Goal: Transaction & Acquisition: Subscribe to service/newsletter

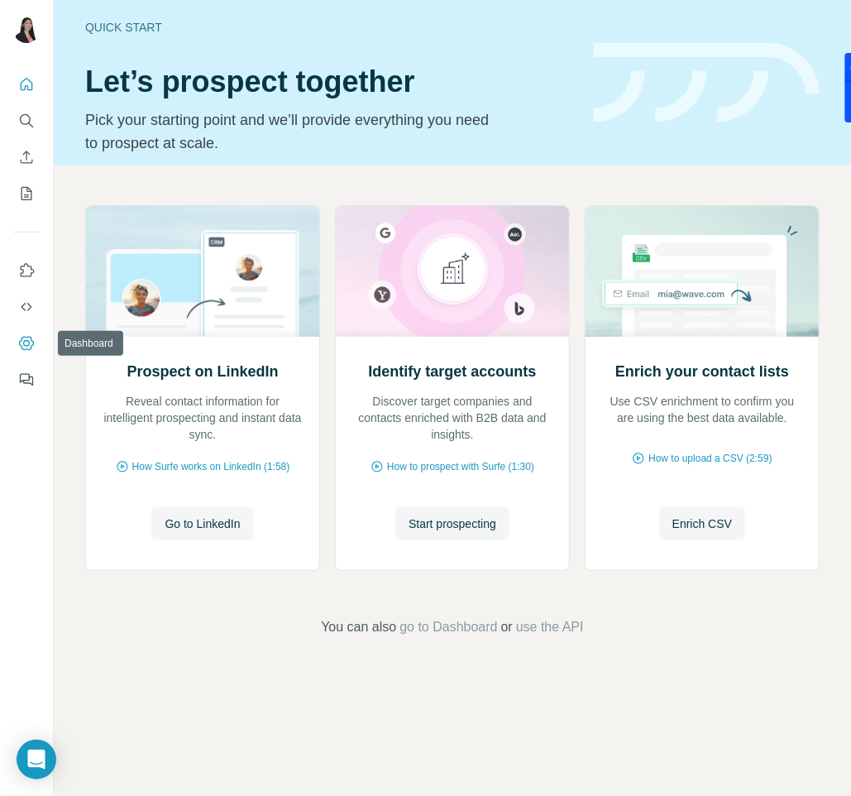
click at [23, 338] on icon "Dashboard" at bounding box center [26, 343] width 15 height 14
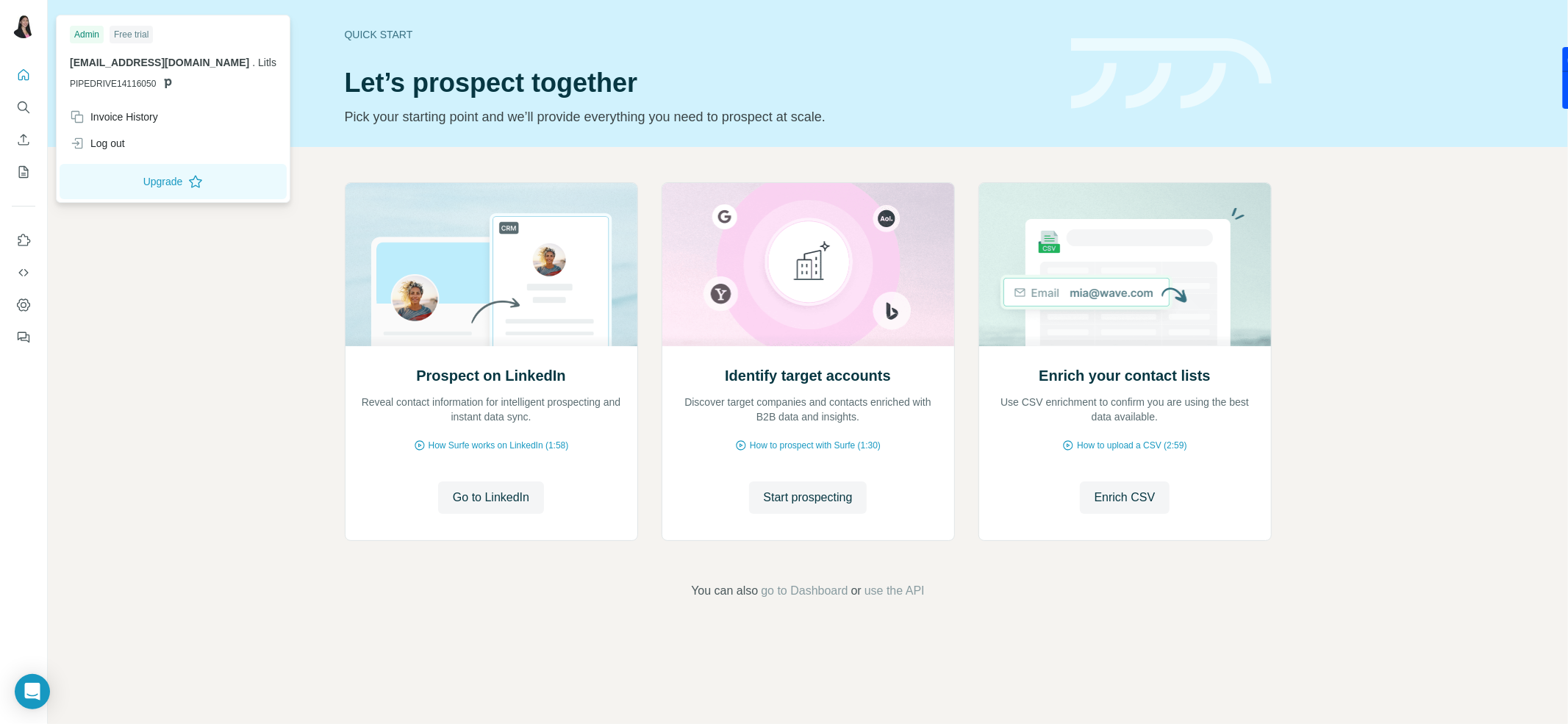
click at [12, 15] on div at bounding box center [23, 28] width 23 height 27
click at [18, 15] on div at bounding box center [23, 28] width 23 height 27
drag, startPoint x: 109, startPoint y: 145, endPoint x: 469, endPoint y: 96, distance: 363.3
click at [109, 146] on div "Log out" at bounding box center [98, 143] width 55 height 15
click at [115, 146] on div "Log out" at bounding box center [98, 143] width 55 height 15
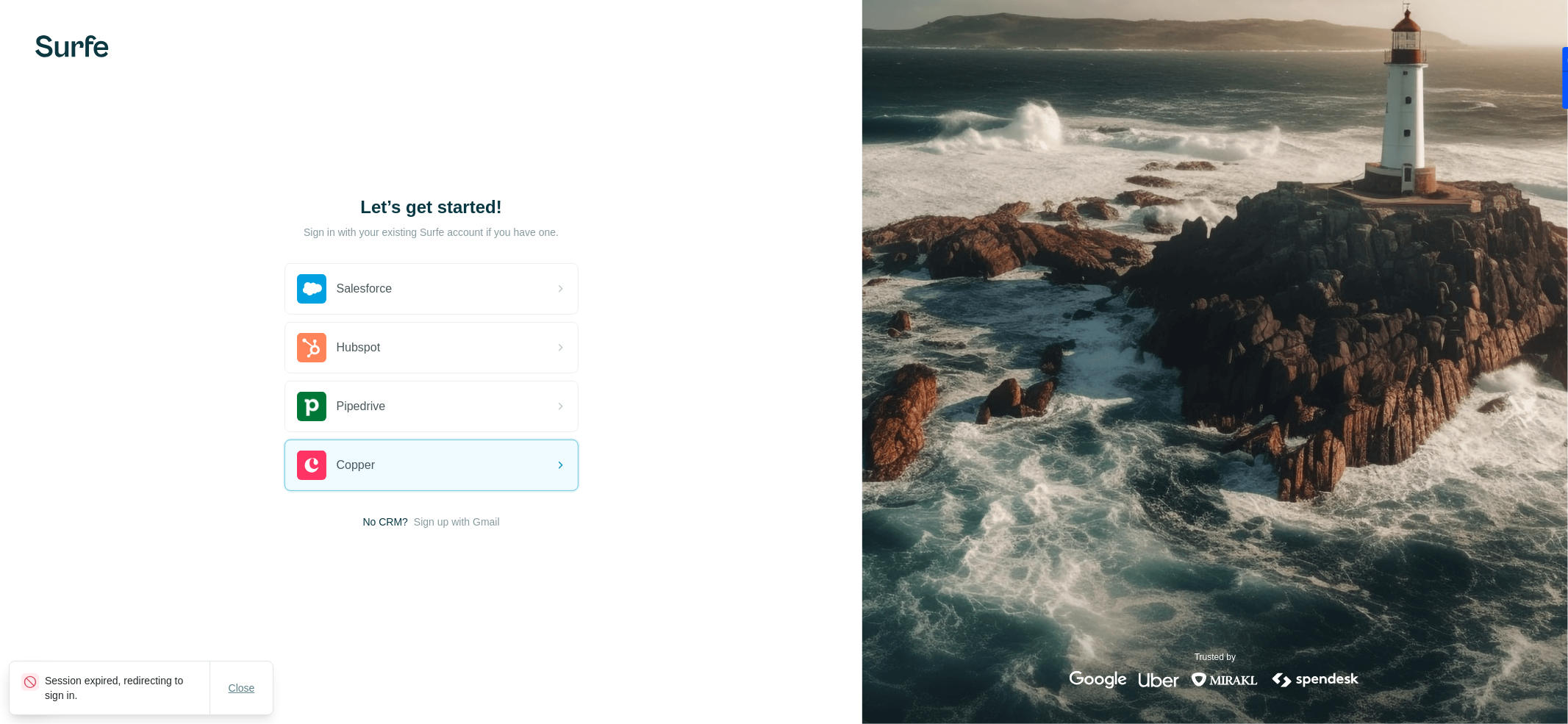
click at [222, 685] on button "Close" at bounding box center [242, 688] width 47 height 27
click at [71, 43] on img at bounding box center [72, 46] width 74 height 22
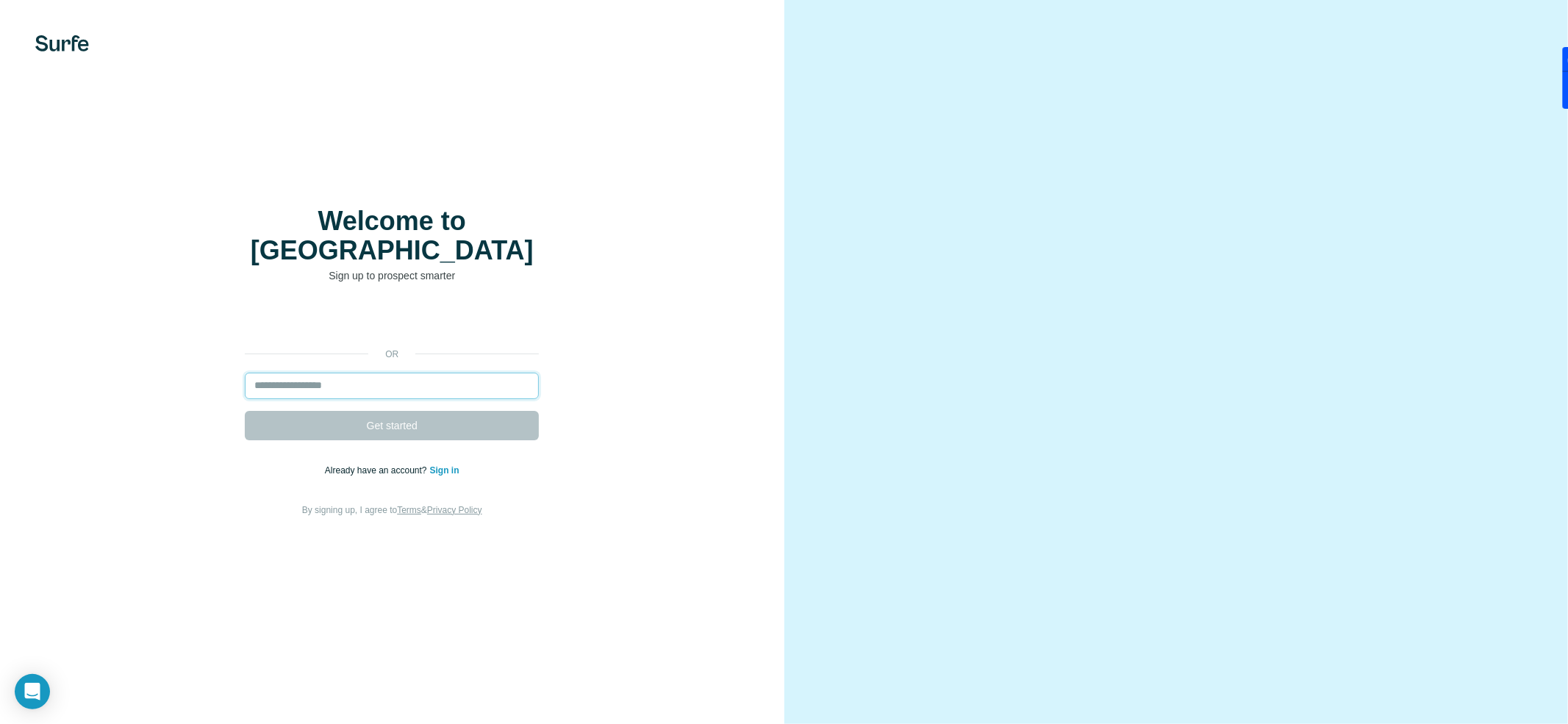
click at [402, 372] on input "email" at bounding box center [392, 386] width 294 height 27
paste input "**********"
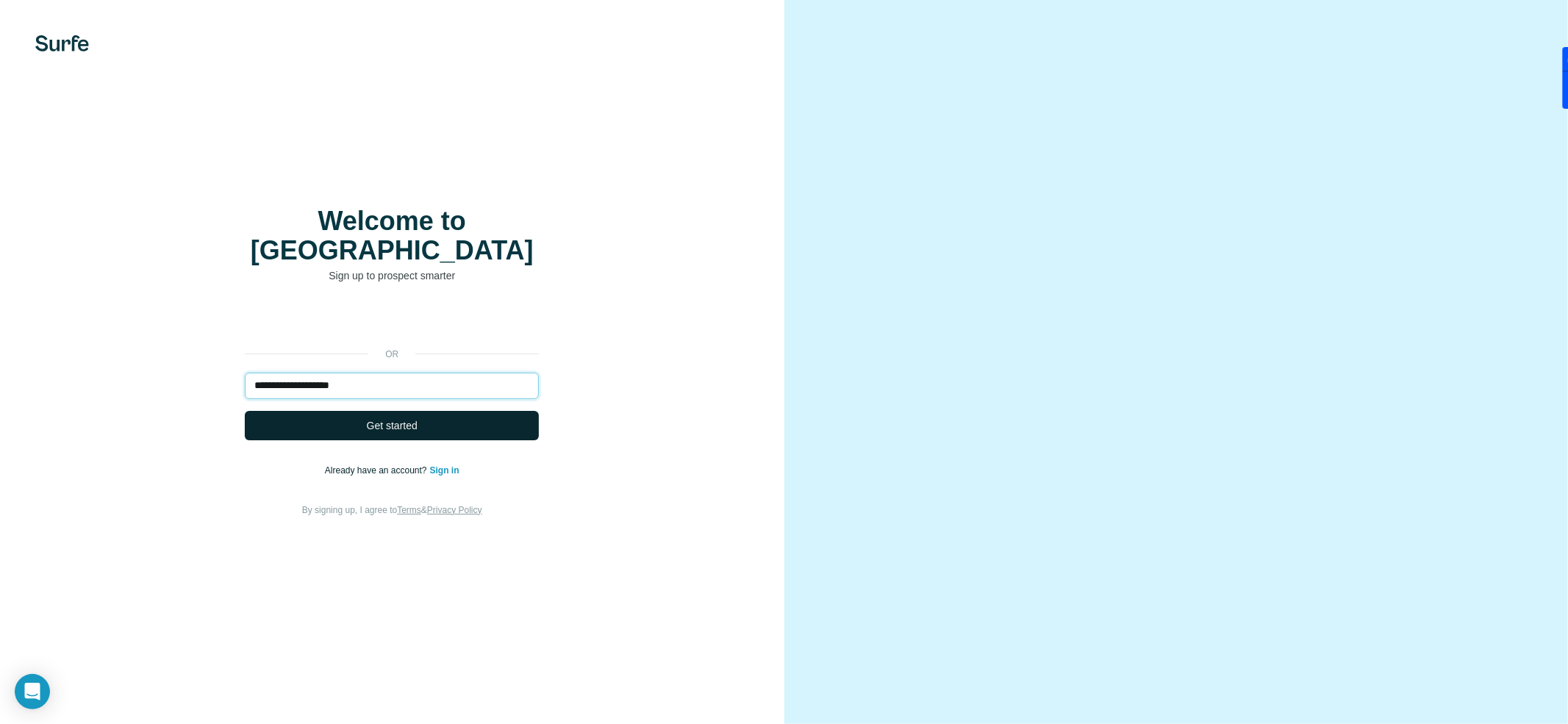
type input "**********"
click at [375, 418] on span "Get started" at bounding box center [392, 426] width 51 height 15
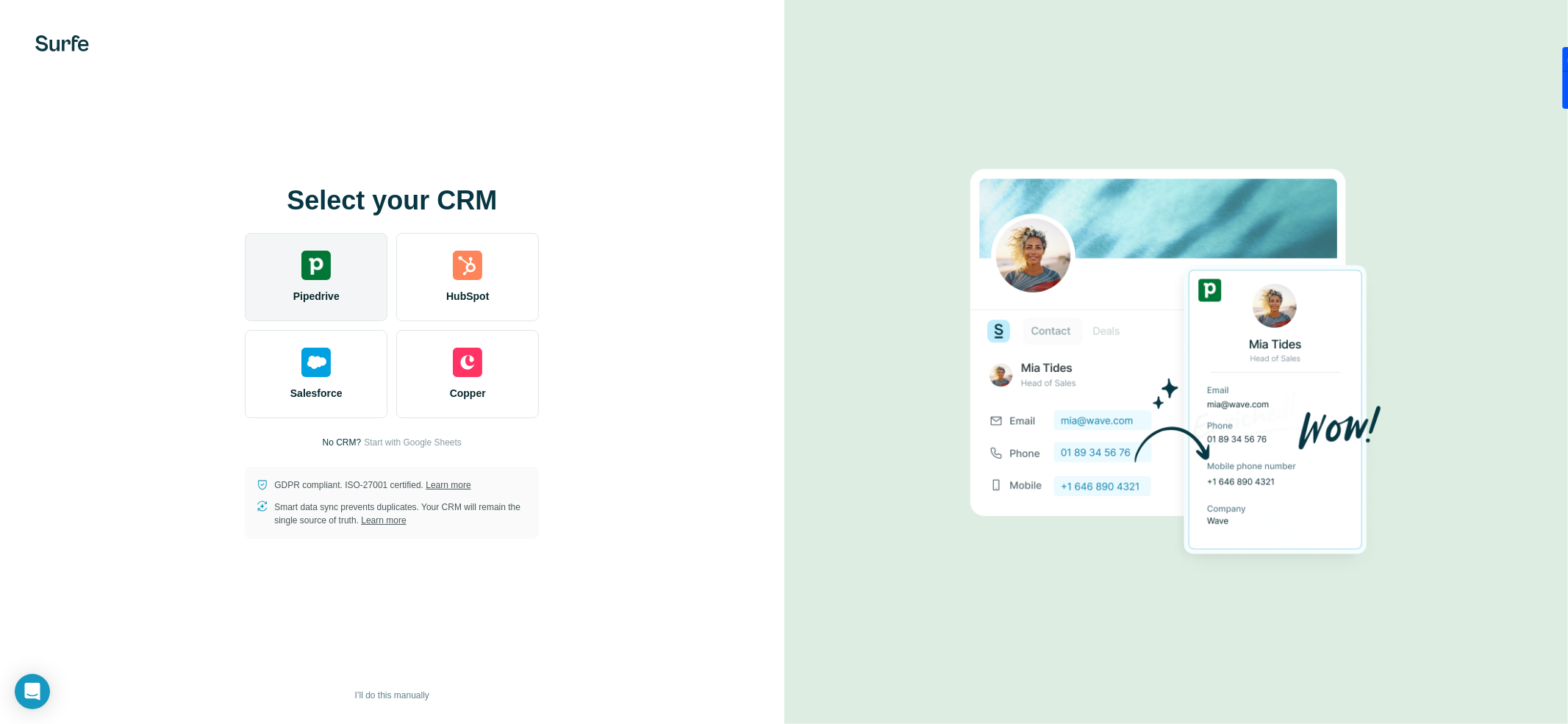
click at [337, 276] on div "Pipedrive" at bounding box center [316, 276] width 143 height 88
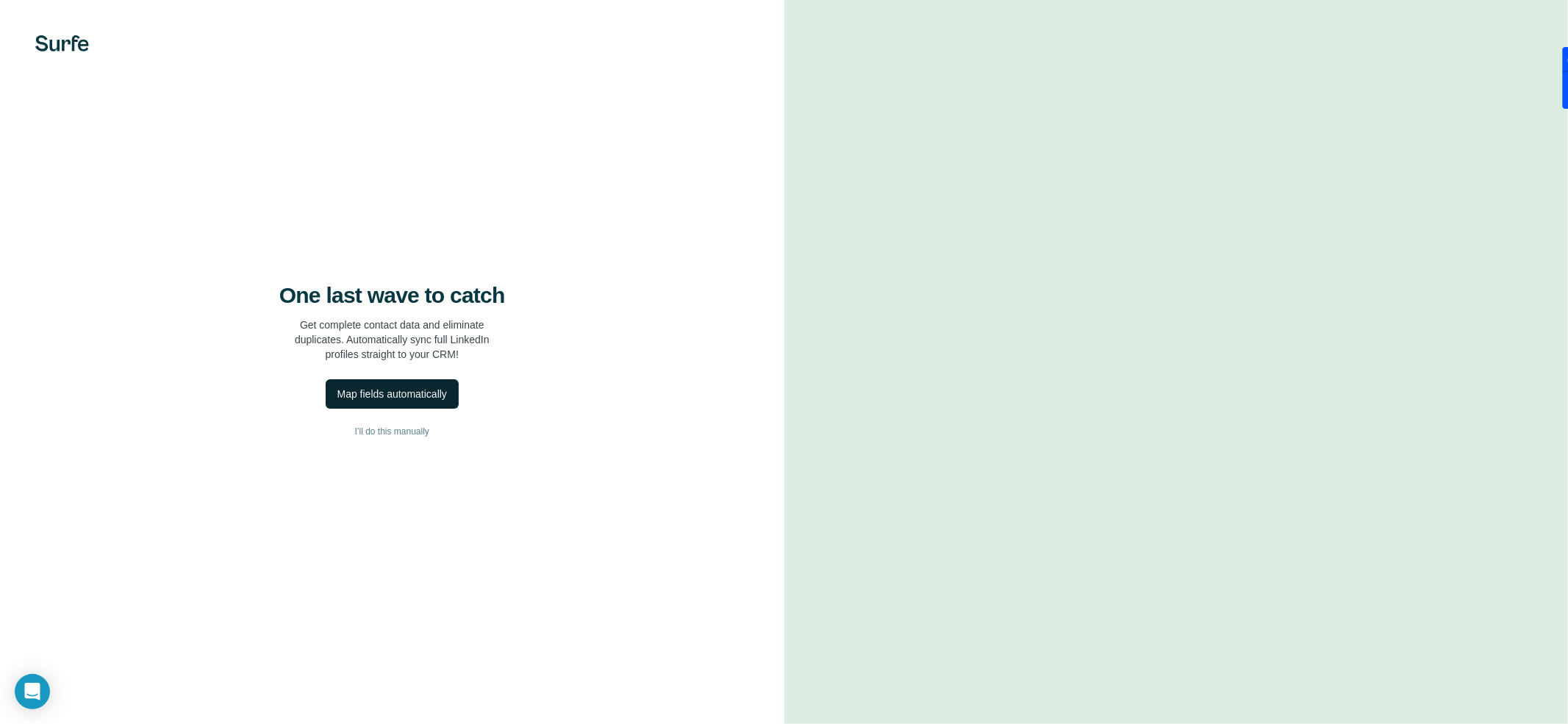
click at [402, 394] on div "Map fields automatically" at bounding box center [392, 394] width 109 height 15
